Goal: Task Accomplishment & Management: Manage account settings

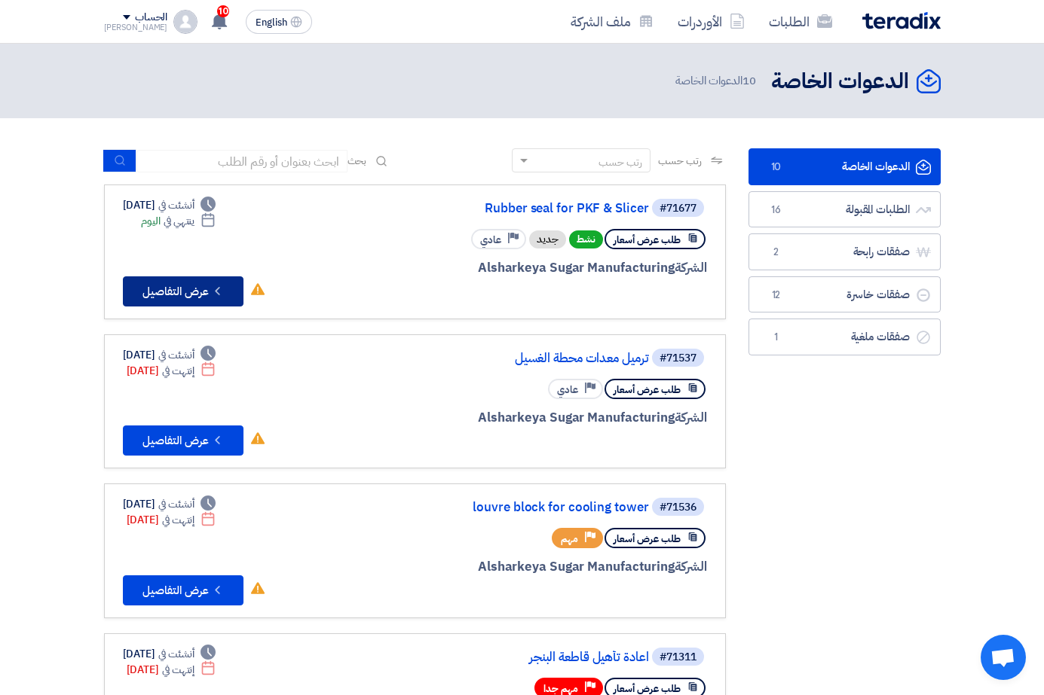
click at [123, 295] on button "Check details عرض التفاصيل" at bounding box center [183, 292] width 121 height 30
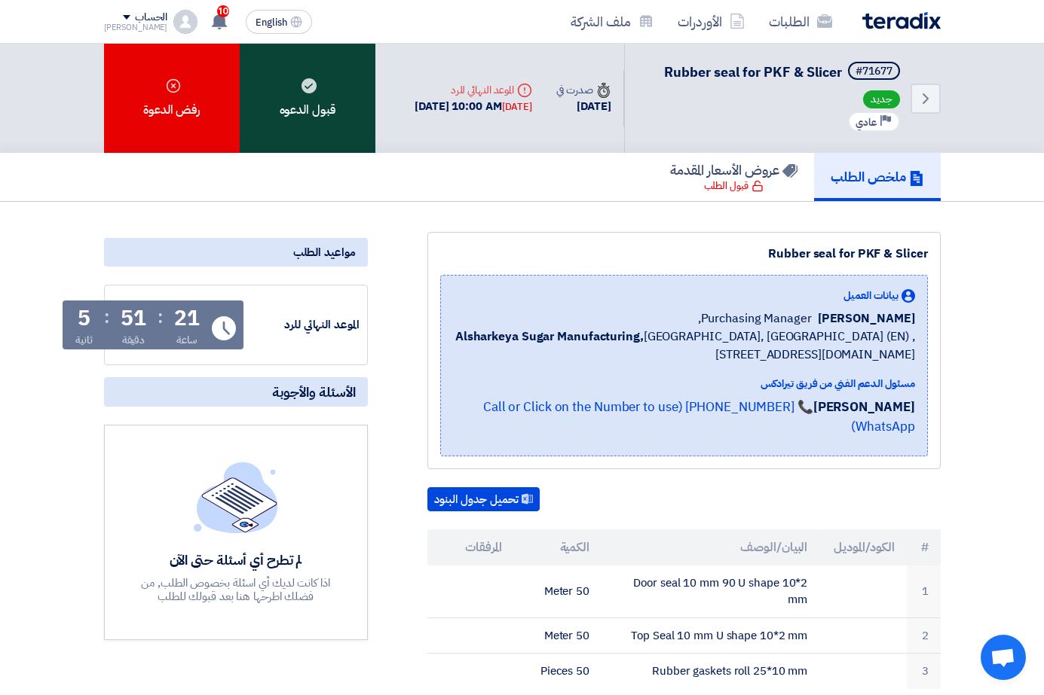
click at [250, 96] on div "قبول الدعوه" at bounding box center [308, 98] width 136 height 109
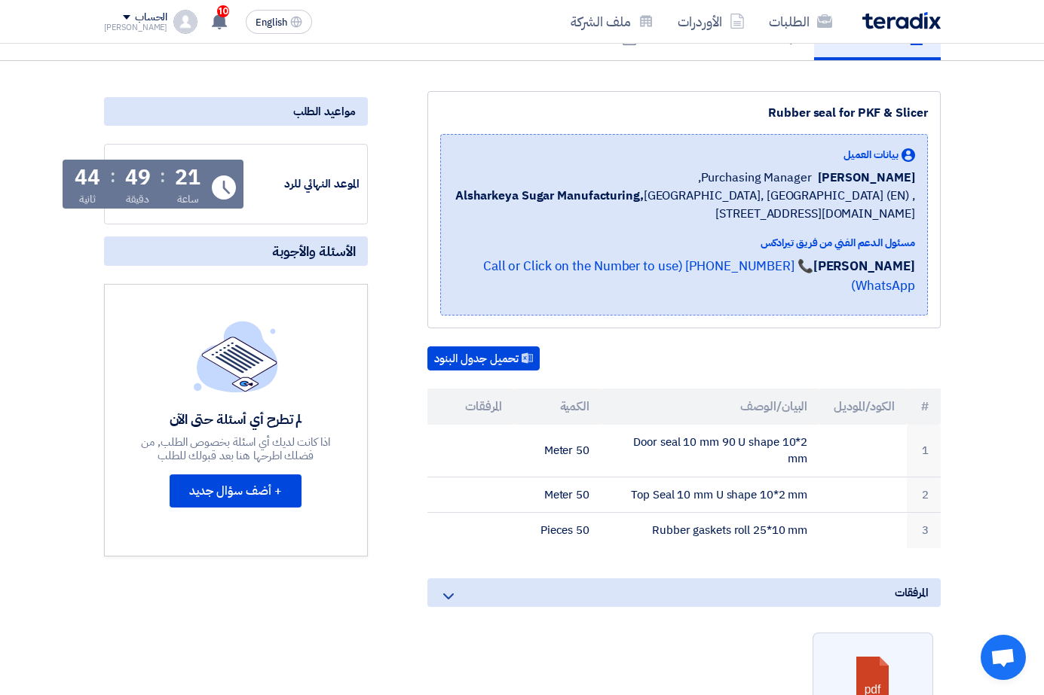
scroll to position [151, 0]
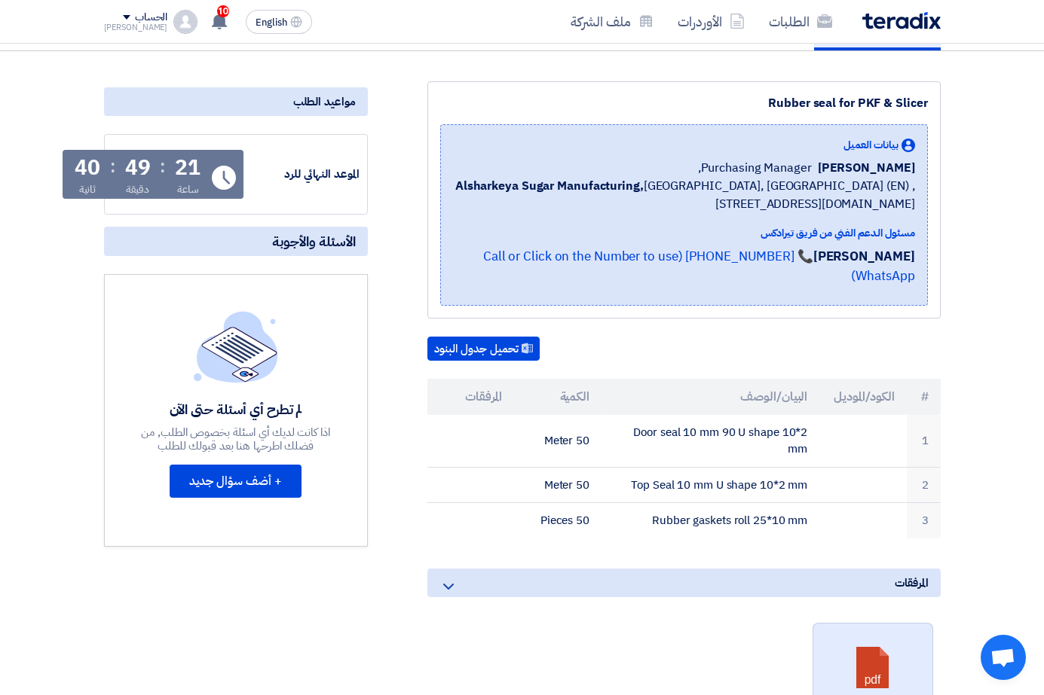
click at [934, 641] on link at bounding box center [873, 669] width 121 height 90
click at [601, 97] on div "Rubber seal for PKF & Slicer" at bounding box center [683, 103] width 487 height 18
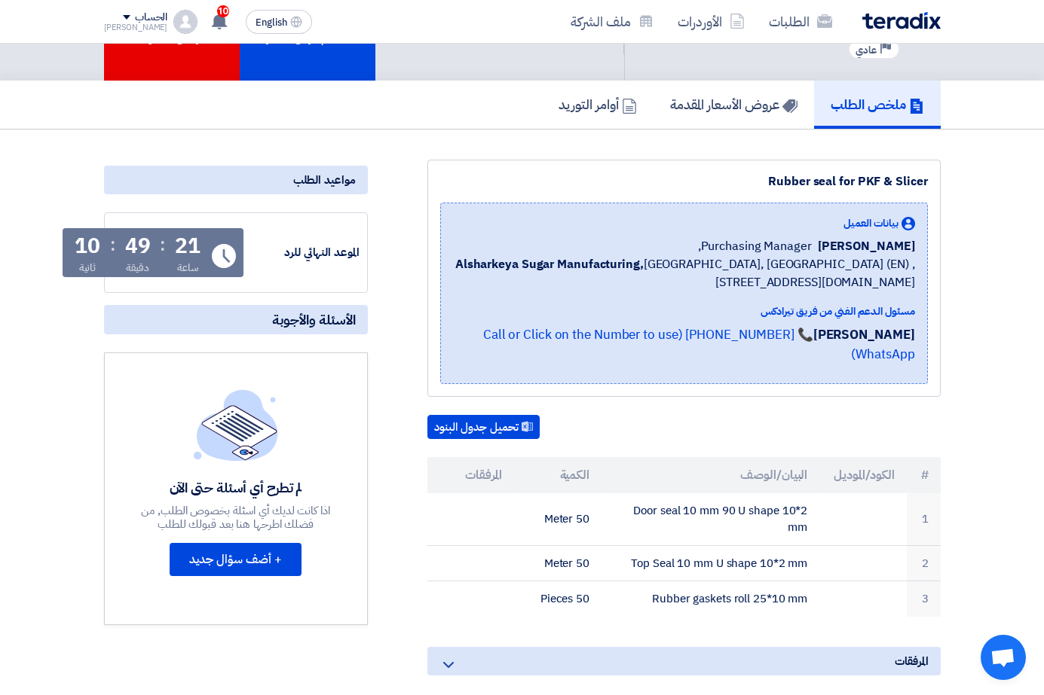
scroll to position [0, 0]
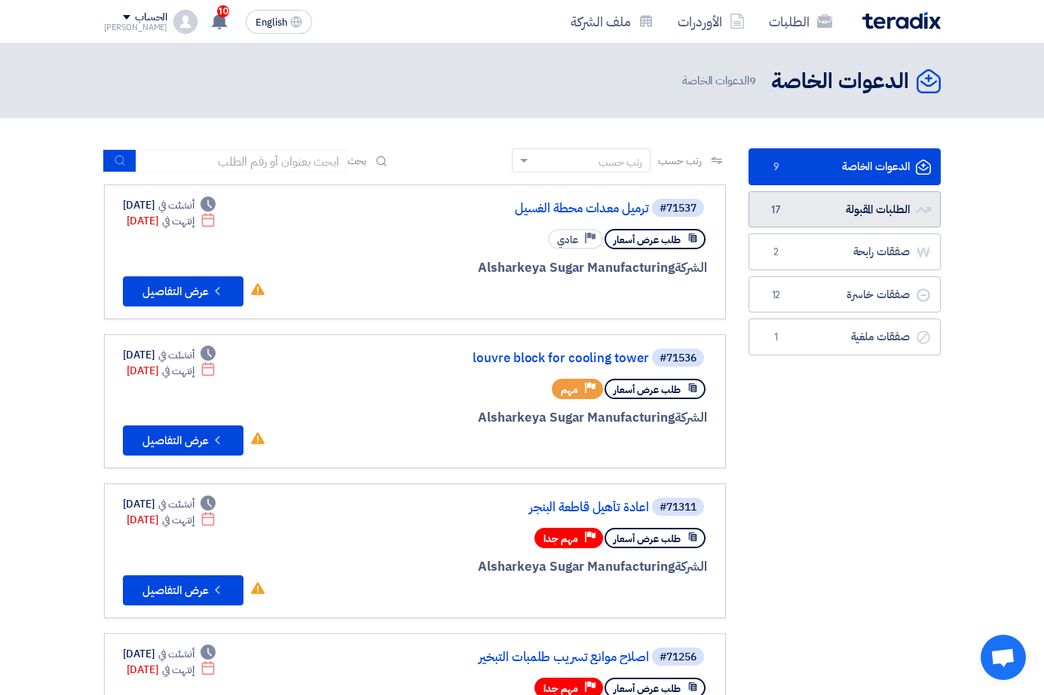
click at [891, 206] on link "الطلبات المقبولة الطلبات المقبولة 17" at bounding box center [844, 209] width 192 height 37
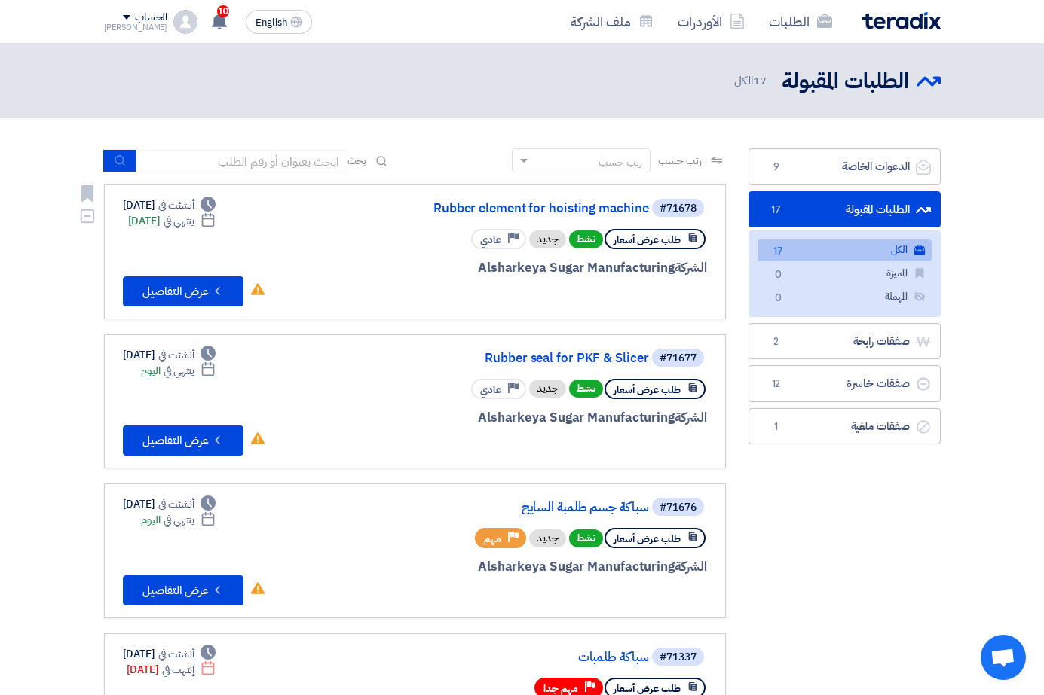
scroll to position [75, 0]
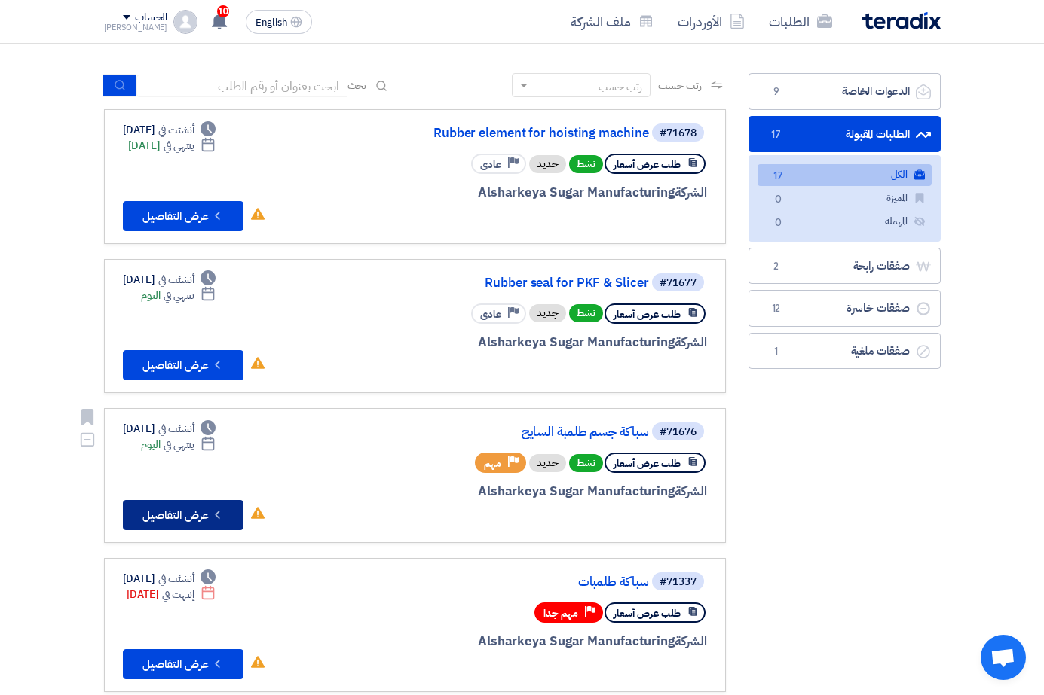
click at [123, 516] on button "Check details عرض التفاصيل" at bounding box center [183, 515] width 121 height 30
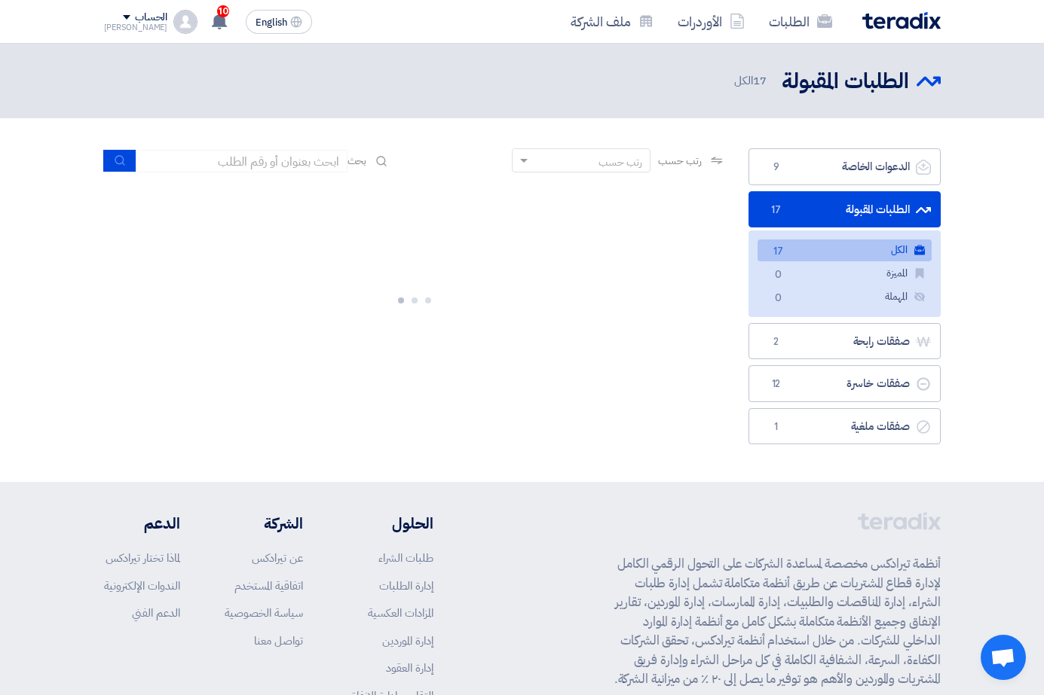
click at [846, 214] on link "الطلبات المقبولة الطلبات المقبولة 17" at bounding box center [844, 209] width 192 height 37
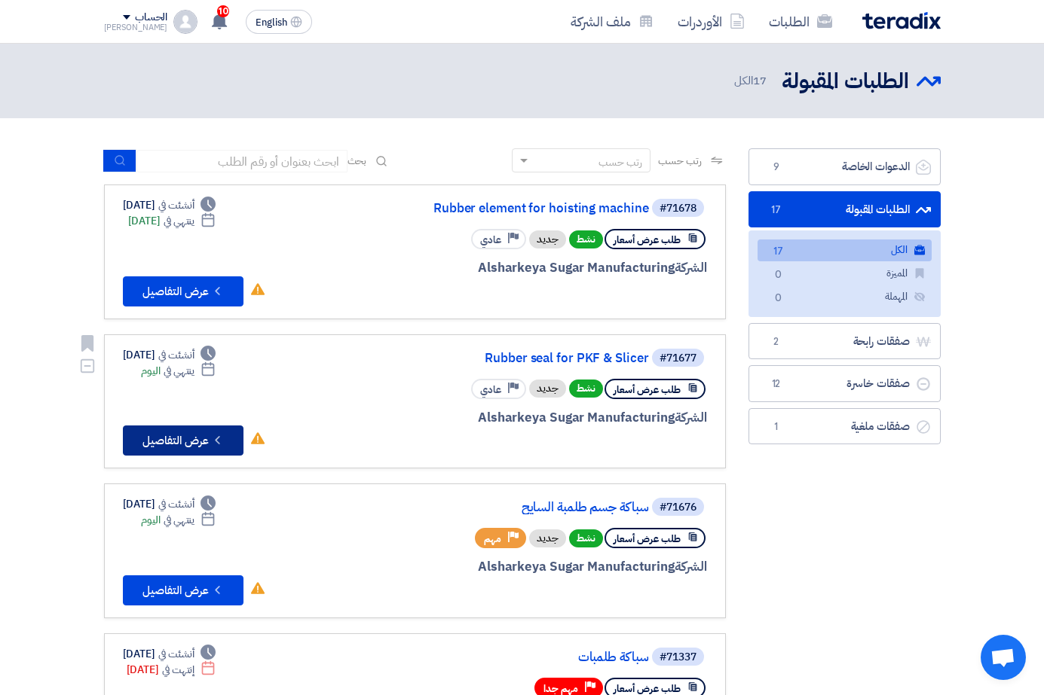
click at [123, 445] on button "Check details عرض التفاصيل" at bounding box center [183, 441] width 121 height 30
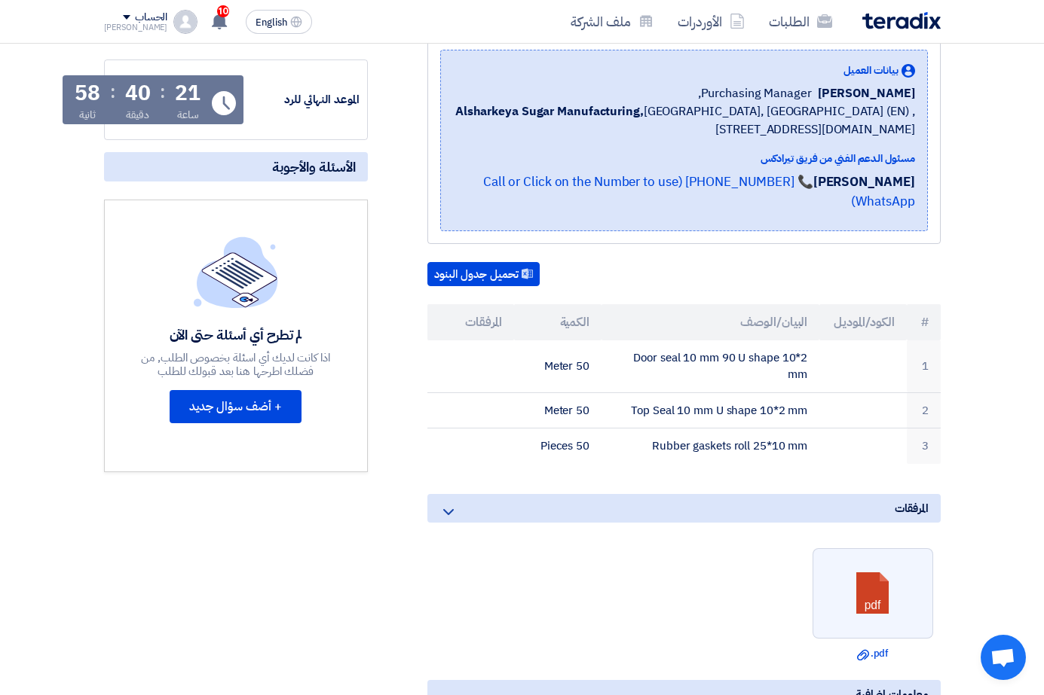
scroll to position [226, 0]
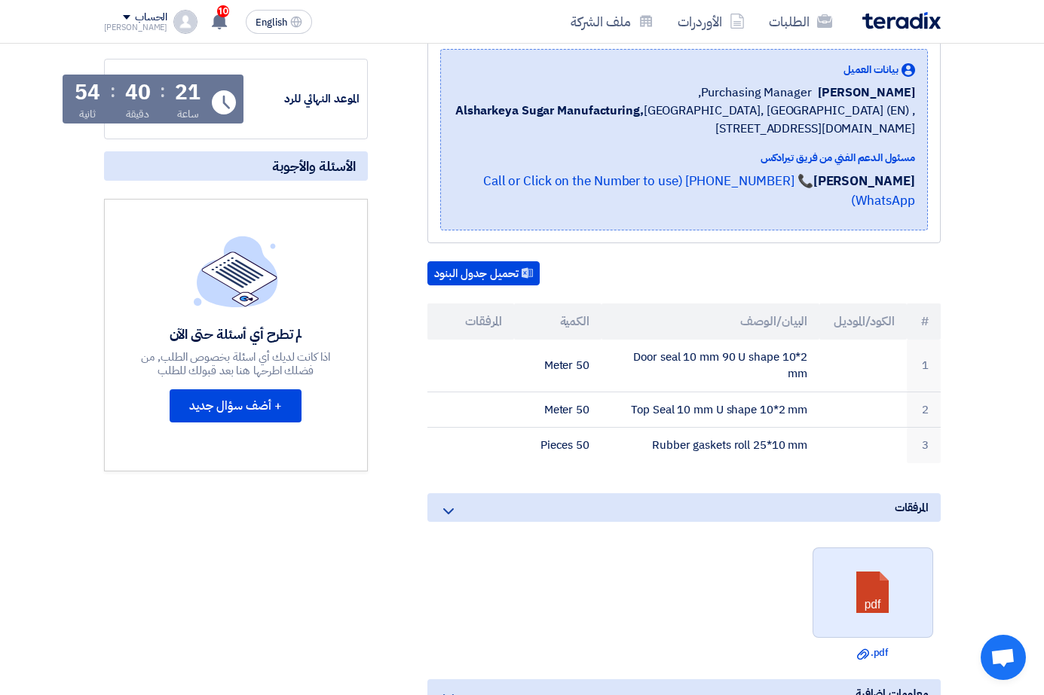
click at [934, 567] on link at bounding box center [873, 594] width 121 height 90
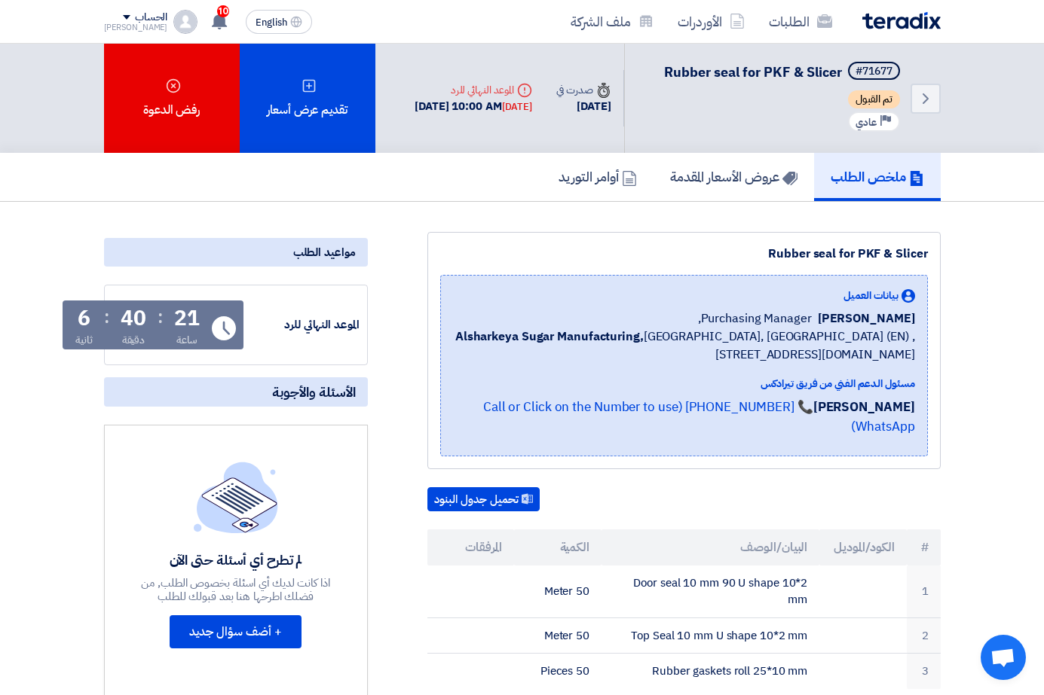
drag, startPoint x: 1013, startPoint y: 472, endPoint x: 969, endPoint y: 374, distance: 107.3
click at [952, 471] on div "Rubber seal for PKF & Slicer بيانات العميل [PERSON_NAME] Purchasing Manager, Al…" at bounding box center [665, 677] width 573 height 891
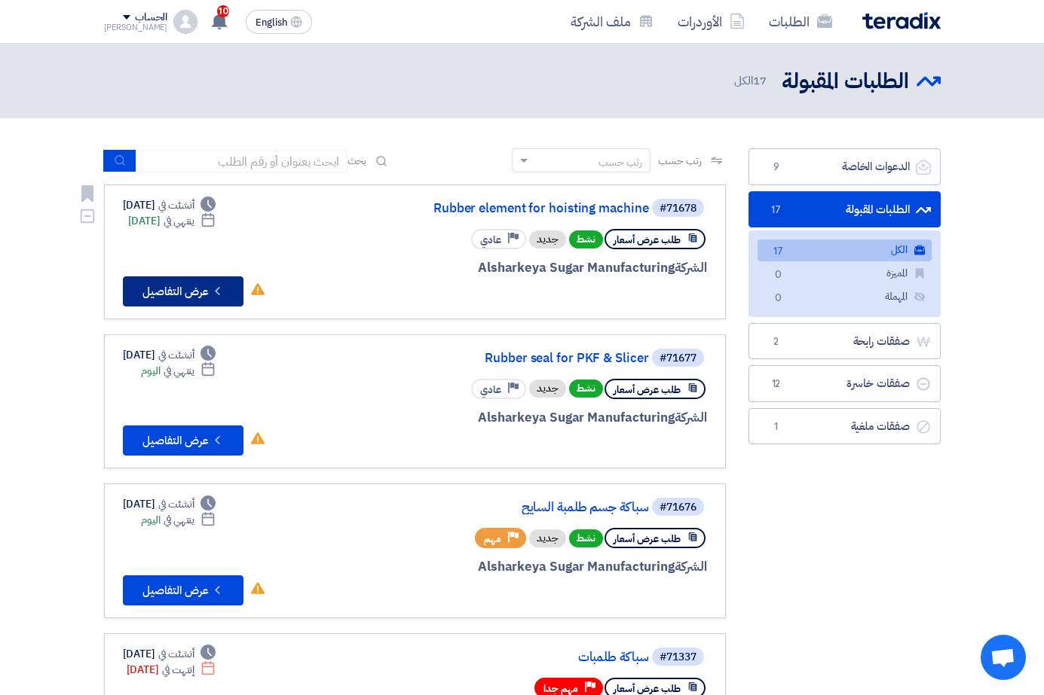
click at [123, 292] on button "Check details عرض التفاصيل" at bounding box center [183, 292] width 121 height 30
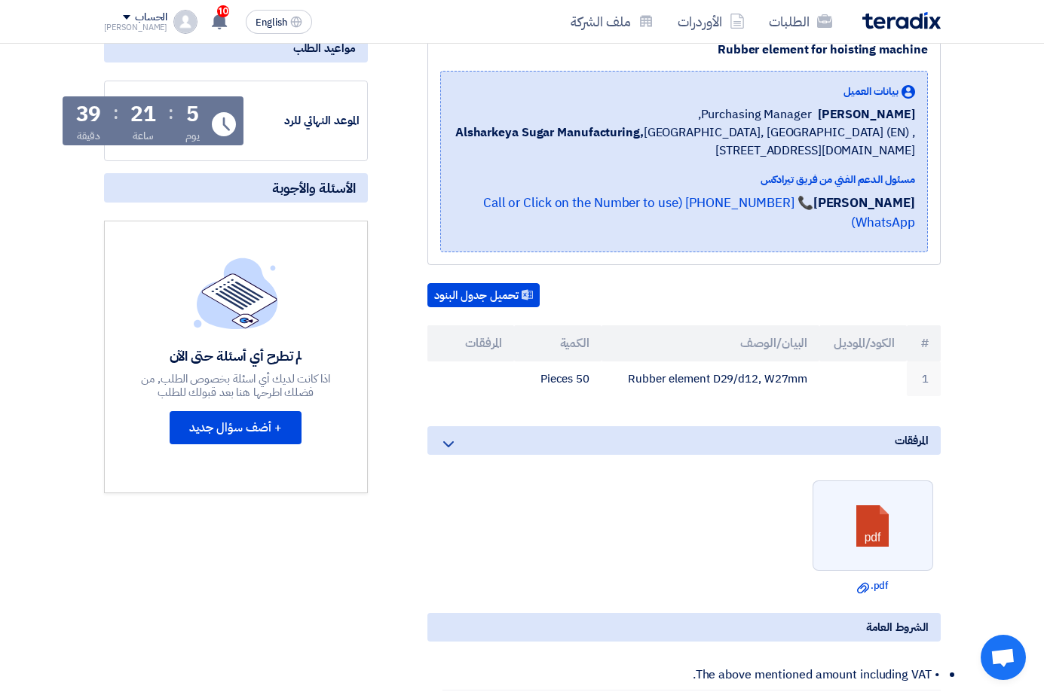
scroll to position [226, 0]
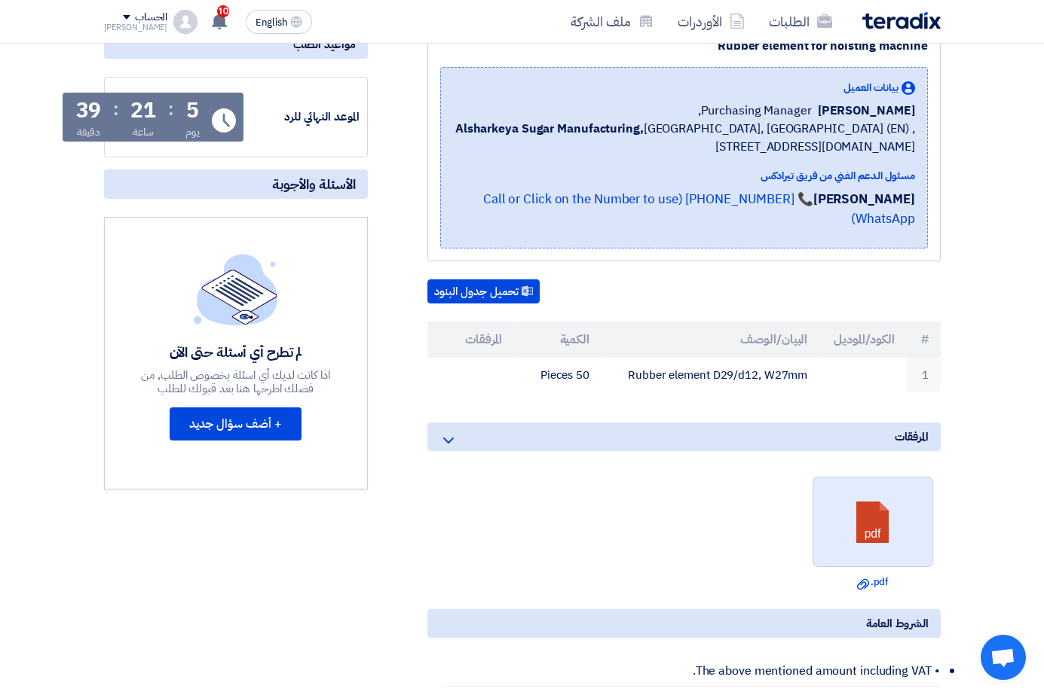
click at [934, 509] on link at bounding box center [873, 523] width 121 height 90
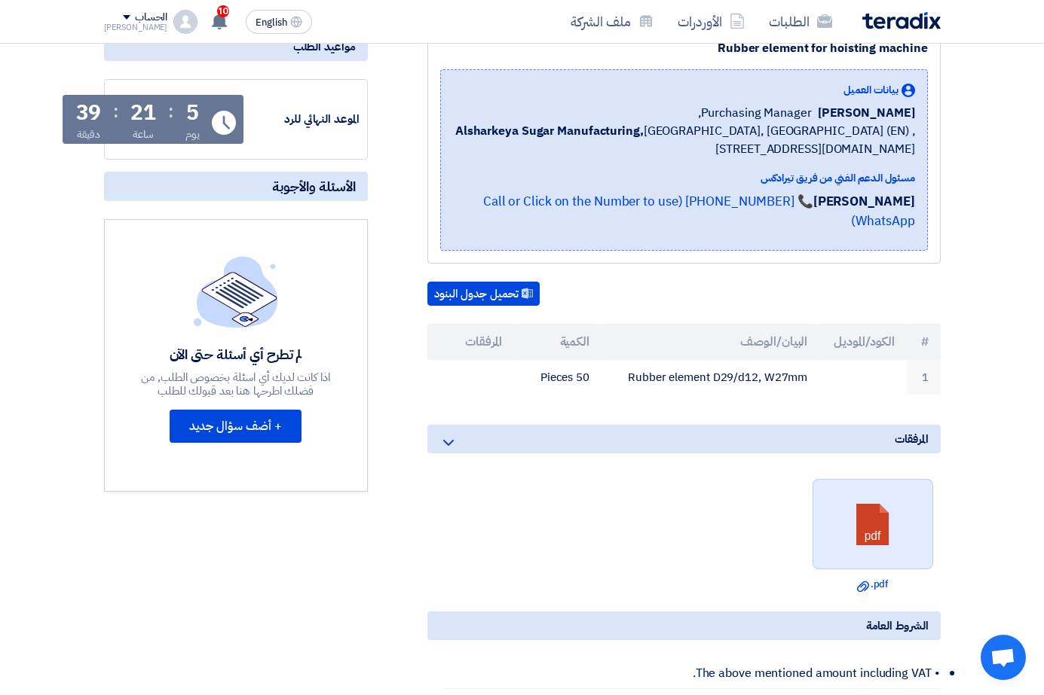
scroll to position [0, 0]
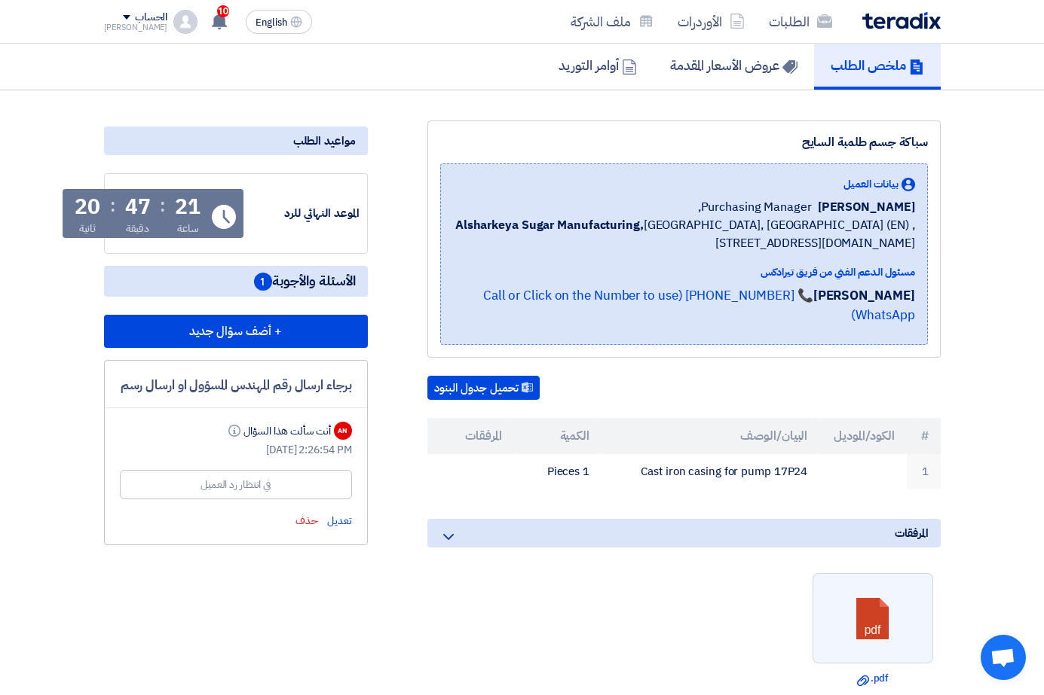
scroll to position [151, 0]
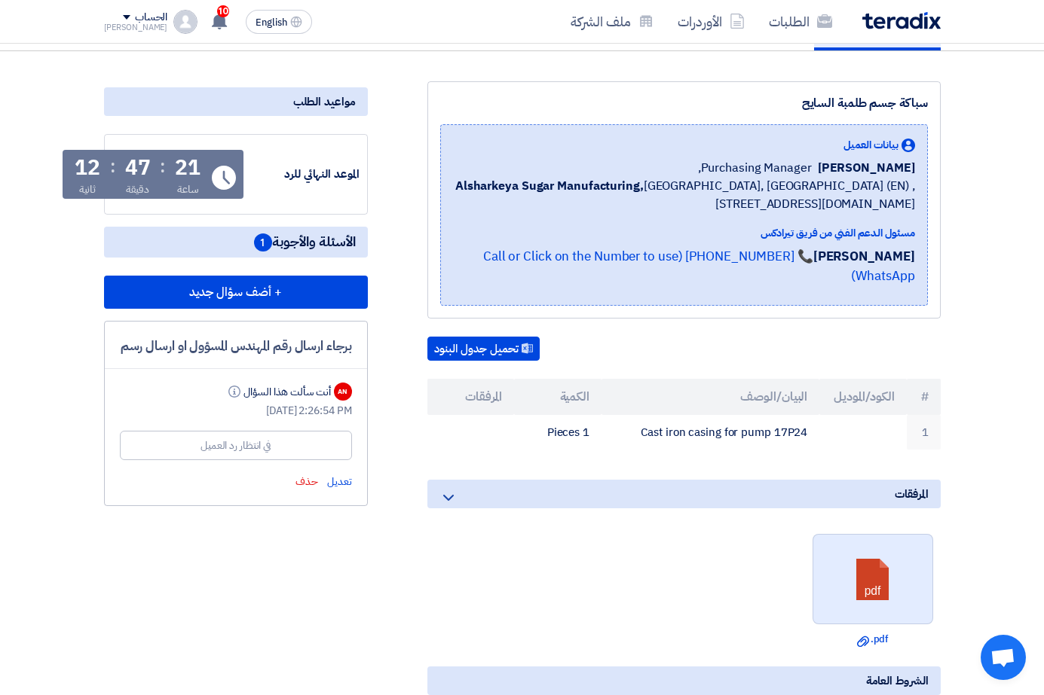
click at [934, 557] on link at bounding box center [873, 580] width 121 height 90
click at [750, 503] on div "المرفقات pdf Download file .pdf" at bounding box center [683, 567] width 513 height 175
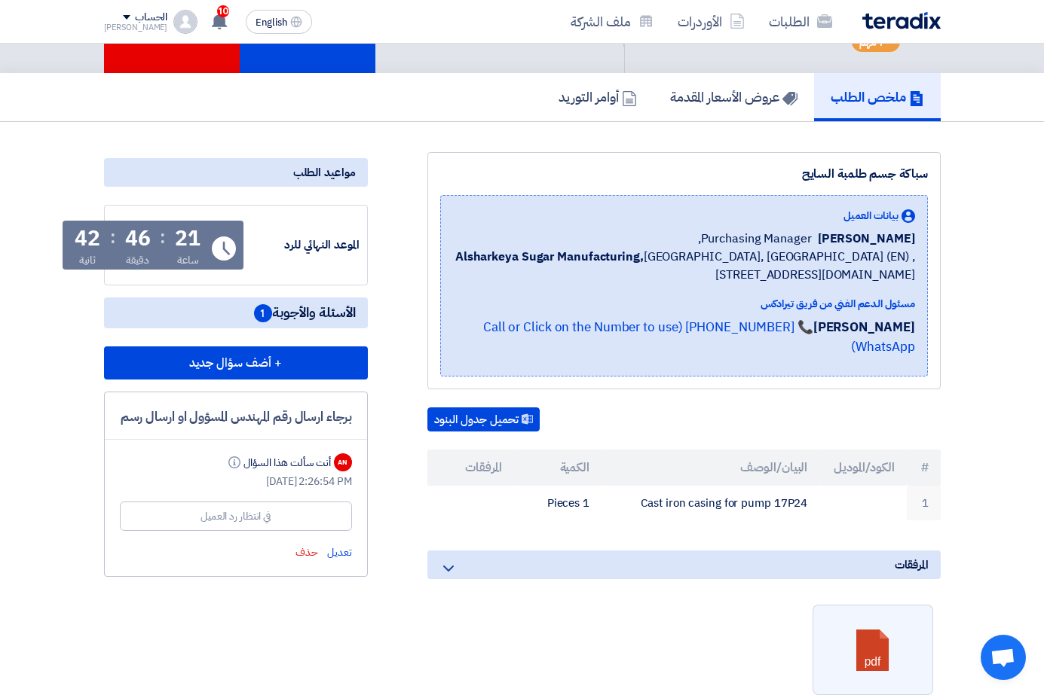
scroll to position [0, 0]
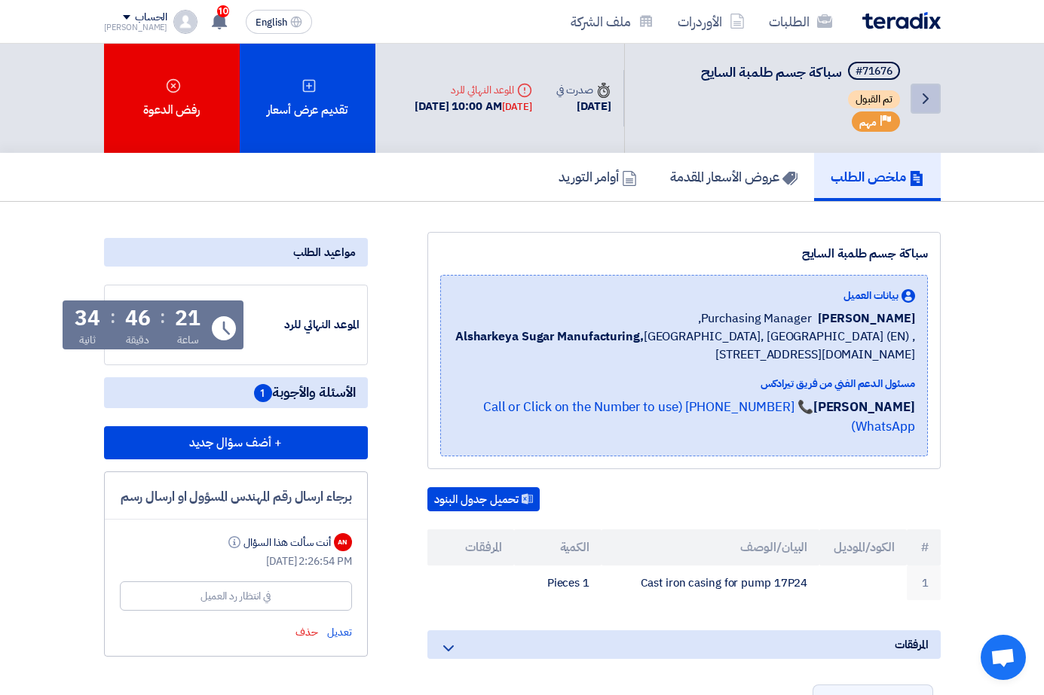
click at [934, 96] on icon "Back" at bounding box center [925, 99] width 18 height 18
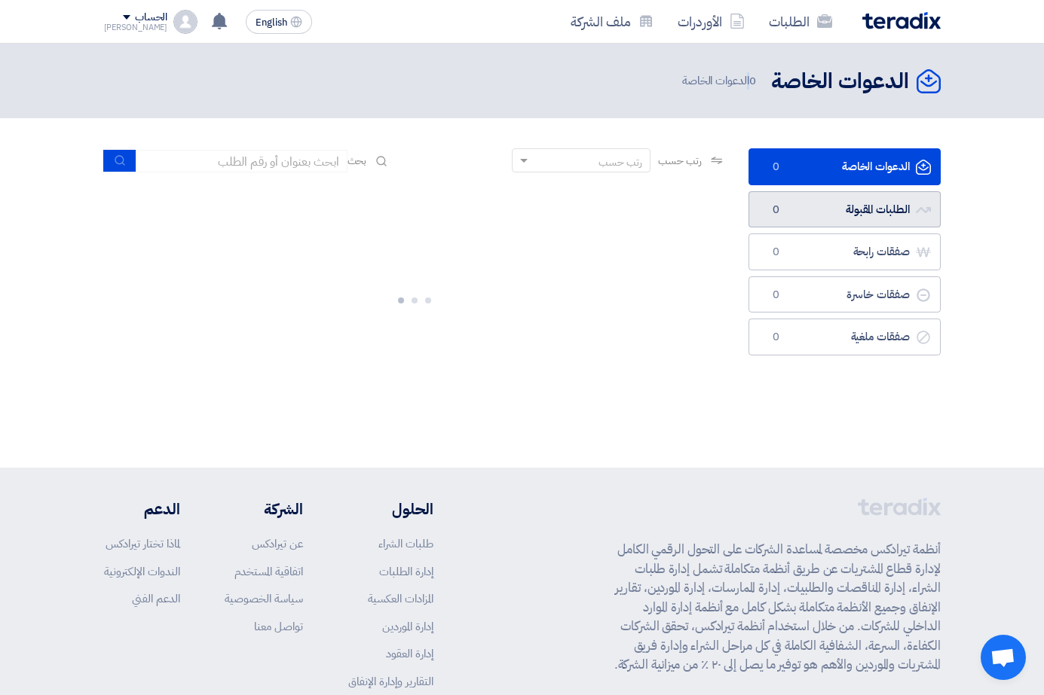
click at [938, 209] on link "الطلبات المقبولة الطلبات المقبولة 0" at bounding box center [844, 209] width 192 height 37
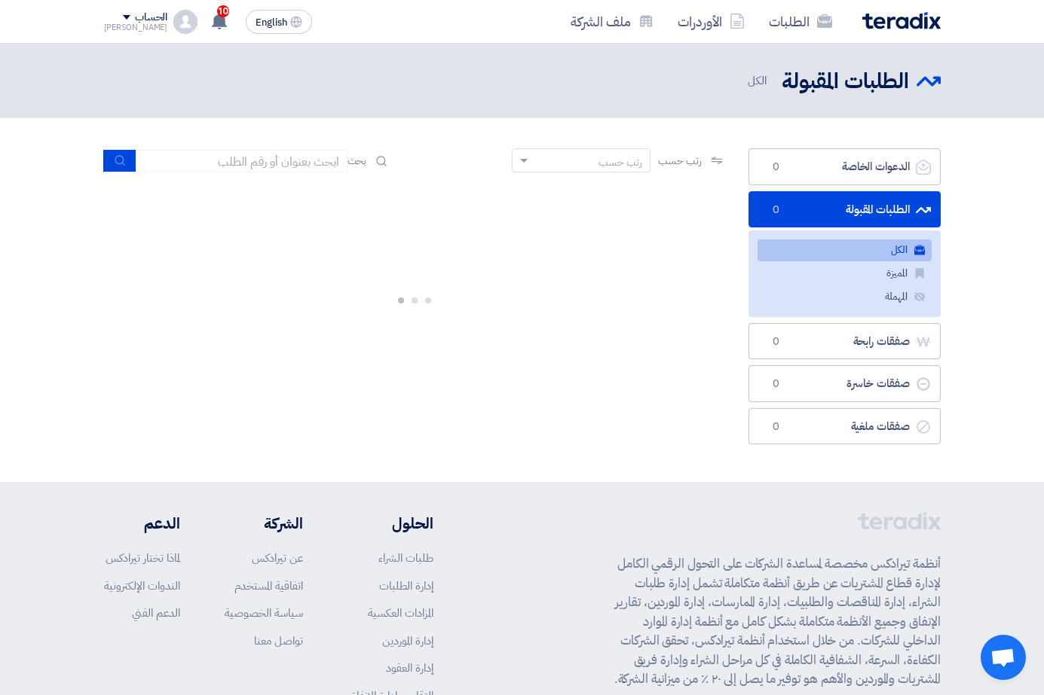
click at [889, 206] on link "الطلبات المقبولة الطلبات المقبولة 0" at bounding box center [844, 209] width 192 height 37
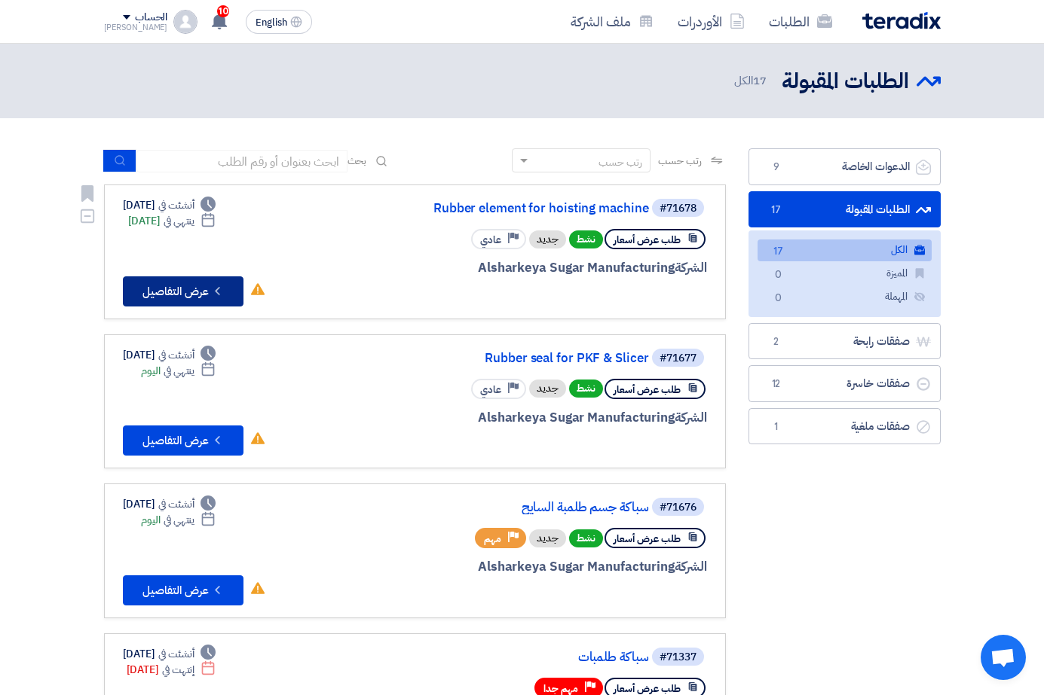
click at [123, 286] on button "Check details عرض التفاصيل" at bounding box center [183, 292] width 121 height 30
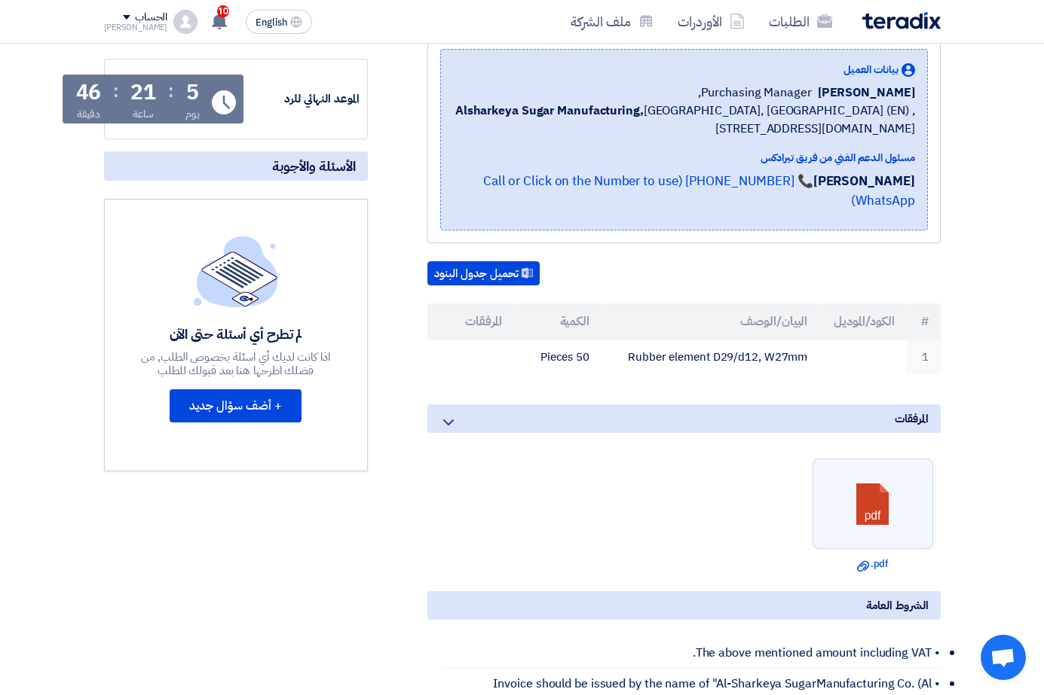
scroll to position [452, 0]
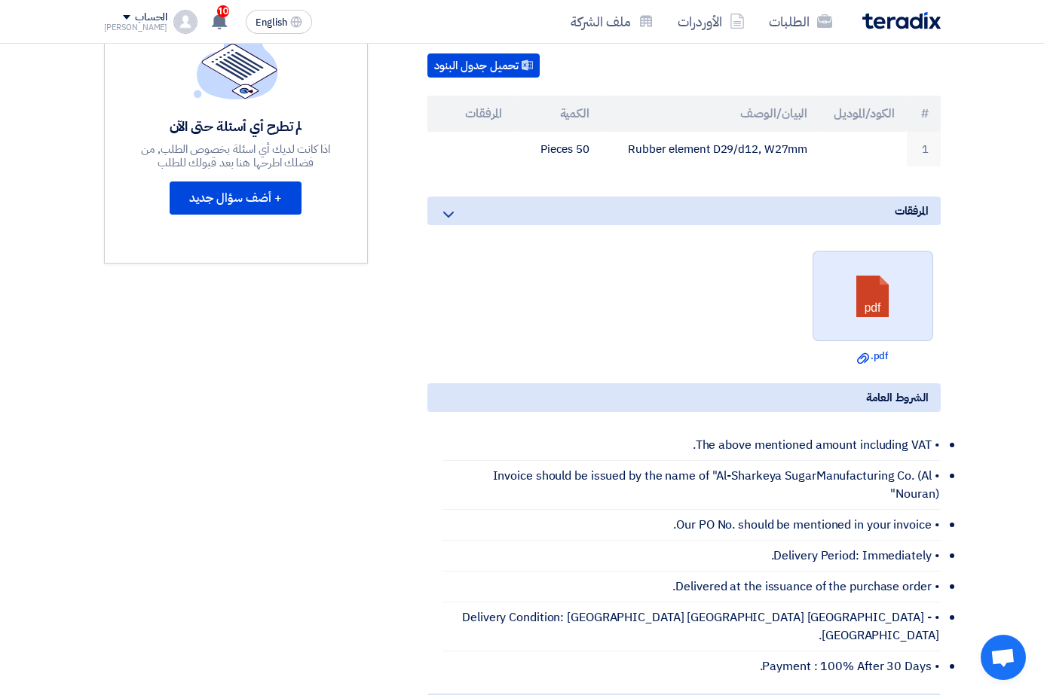
click at [934, 275] on link at bounding box center [873, 297] width 121 height 90
click at [589, 292] on ul "pdf Download file .pdf" at bounding box center [683, 307] width 513 height 128
click at [393, 472] on div "Rubber element for hoisting machine بيانات العميل ِAhmed Omar Purchasing Manage…" at bounding box center [665, 355] width 573 height 1114
click at [934, 292] on link at bounding box center [873, 297] width 121 height 90
